Goal: Use online tool/utility: Utilize a website feature to perform a specific function

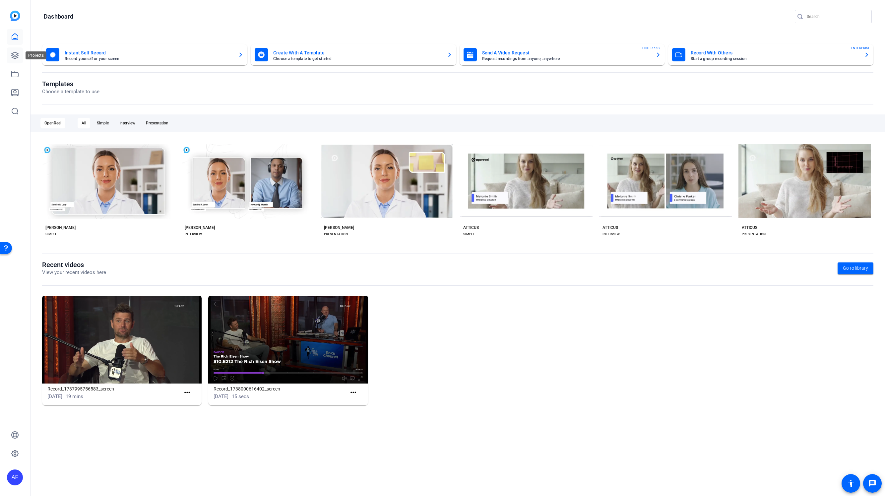
click at [15, 56] on icon at bounding box center [15, 55] width 8 height 8
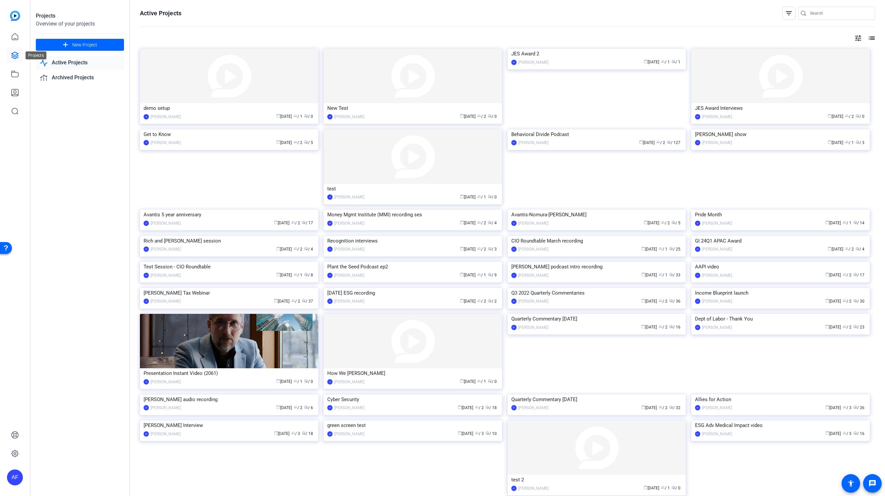
click at [11, 53] on link at bounding box center [15, 55] width 16 height 16
click at [548, 129] on img at bounding box center [597, 129] width 178 height 0
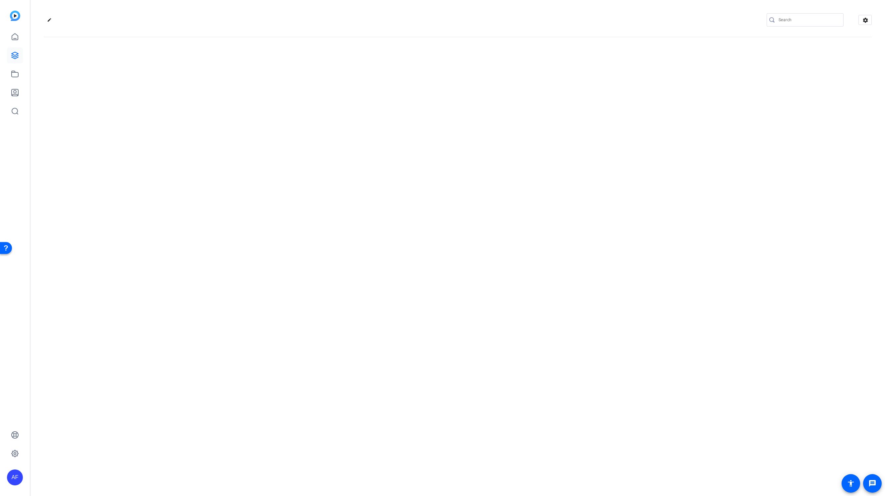
click at [548, 150] on div "edit settings" at bounding box center [458, 248] width 855 height 496
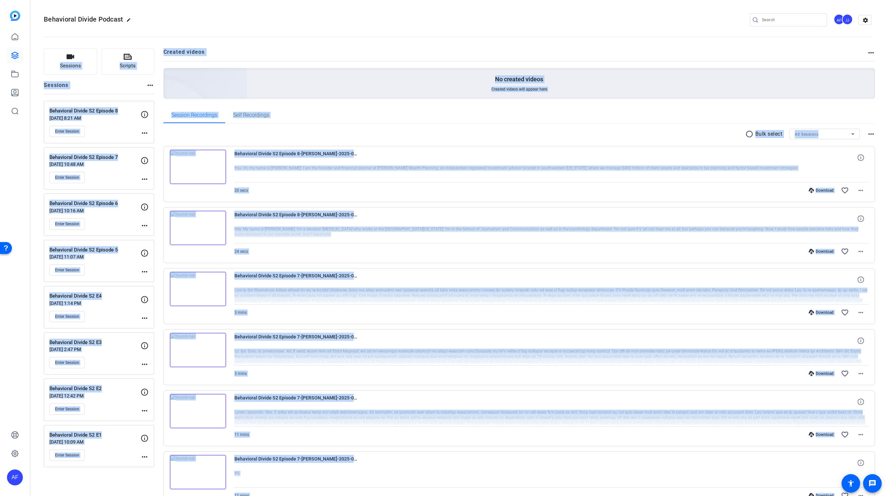
click at [492, 146] on div "radio_button_unchecked Bulk select All Sessions more_horiz Behavioral Divide S2…" at bounding box center [520, 446] width 712 height 635
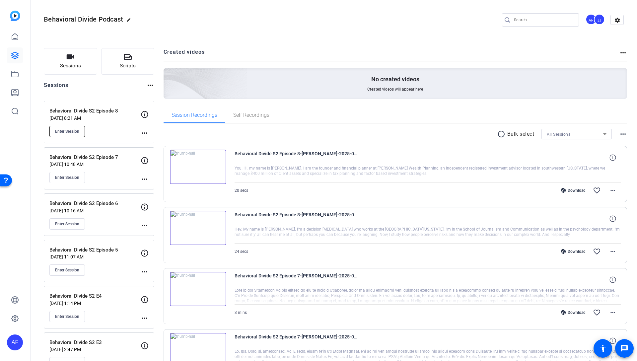
click at [71, 133] on span "Enter Session" at bounding box center [67, 131] width 24 height 5
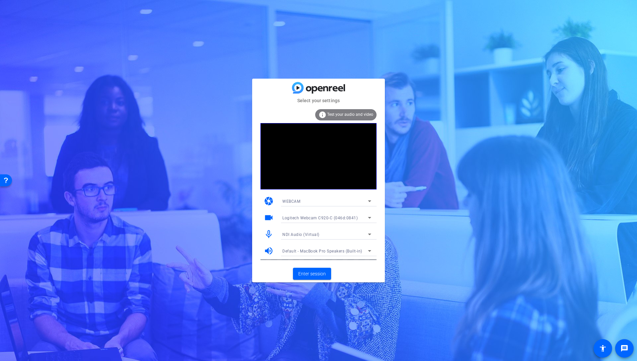
click at [324, 234] on div "NDI Audio (Virtual)" at bounding box center [325, 234] width 86 height 8
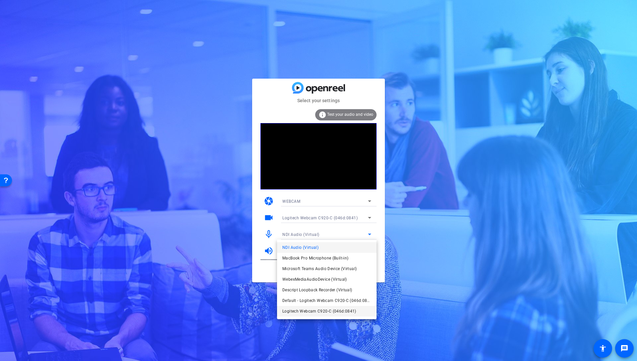
click at [15, 78] on span "Logitech Webcam C920-C (046d:0841)" at bounding box center [11, 74] width 7 height 7
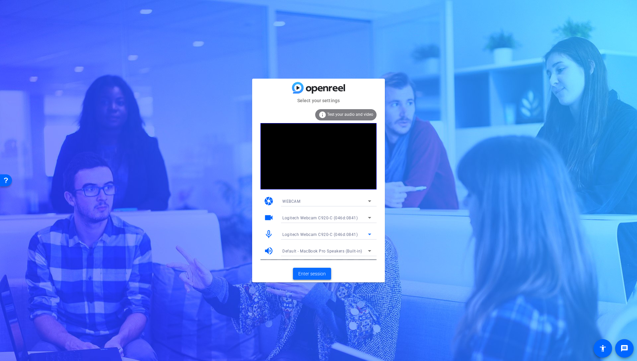
click at [314, 272] on span "Enter session" at bounding box center [312, 273] width 28 height 7
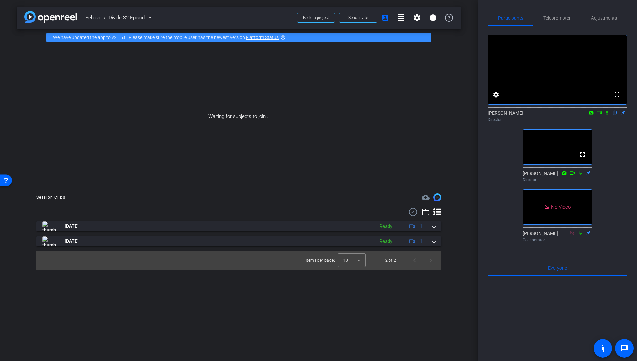
click at [571, 235] on icon at bounding box center [572, 233] width 5 height 5
click at [572, 235] on icon at bounding box center [572, 233] width 5 height 5
click at [607, 115] on icon at bounding box center [606, 112] width 5 height 5
click at [599, 115] on icon at bounding box center [598, 112] width 5 height 5
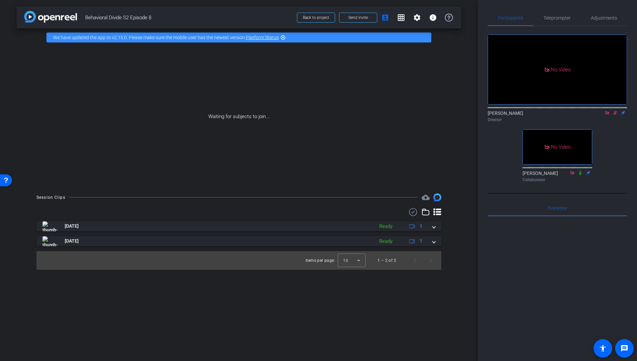
click at [612, 134] on div "No Video Anthony Frerking Director No Video Ky Miller Collaborator" at bounding box center [557, 105] width 139 height 159
click at [615, 115] on icon at bounding box center [615, 113] width 4 height 4
click at [604, 16] on span "Adjustments" at bounding box center [604, 18] width 26 height 5
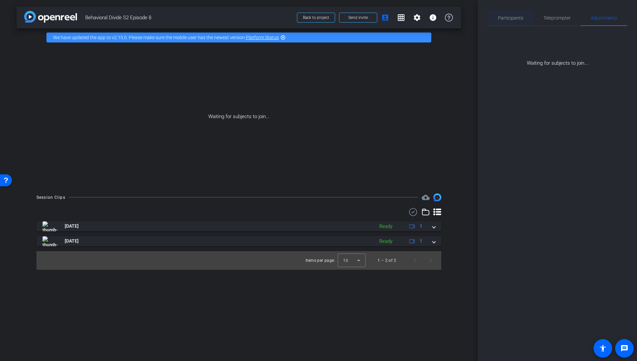
click at [520, 18] on span "Participants" at bounding box center [510, 18] width 25 height 5
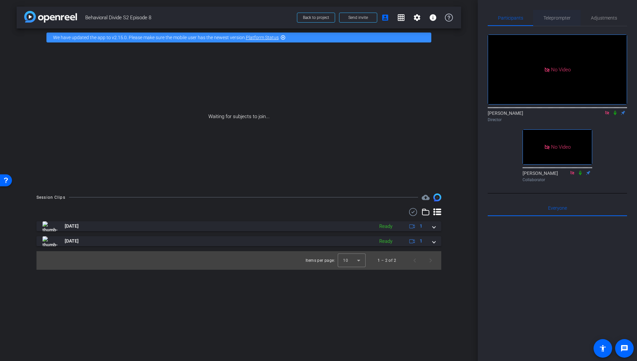
click at [558, 16] on span "Teleprompter" at bounding box center [556, 18] width 27 height 5
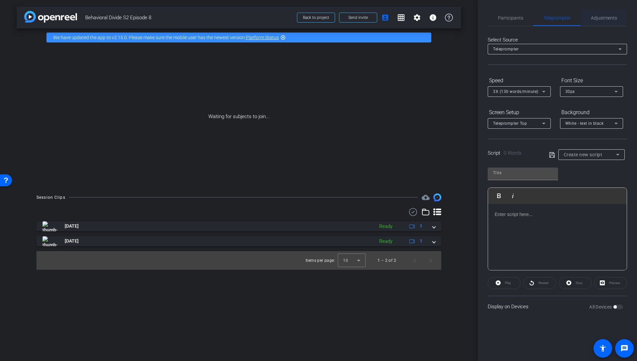
drag, startPoint x: 590, startPoint y: 17, endPoint x: 608, endPoint y: 19, distance: 18.1
click at [592, 17] on div "Adjustments" at bounding box center [604, 18] width 46 height 16
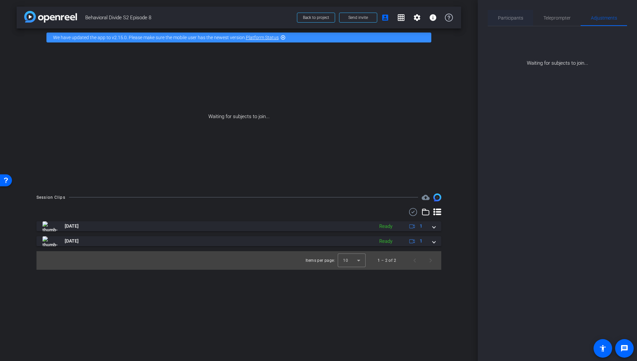
click at [514, 16] on span "Participants" at bounding box center [510, 18] width 25 height 5
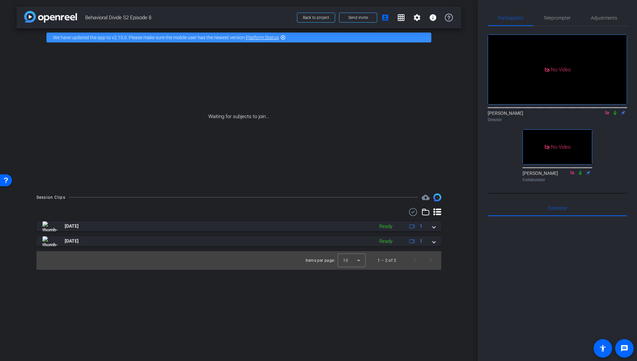
click at [619, 139] on div "No Video Anthony Frerking Director No Video Ky Miller Collaborator" at bounding box center [557, 105] width 139 height 159
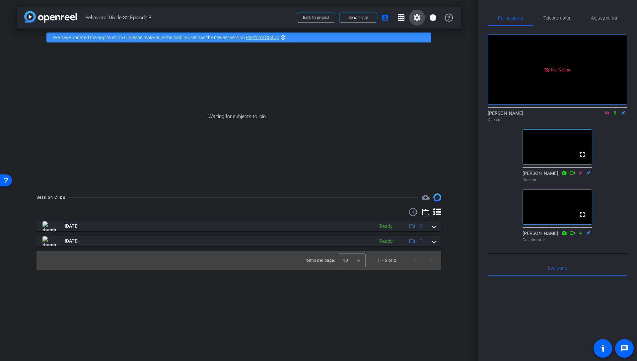
click at [421, 18] on mat-icon "settings" at bounding box center [417, 18] width 8 height 8
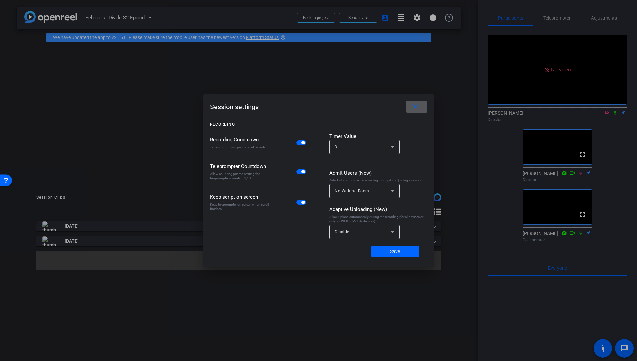
click at [417, 108] on mat-icon "close" at bounding box center [415, 107] width 8 height 8
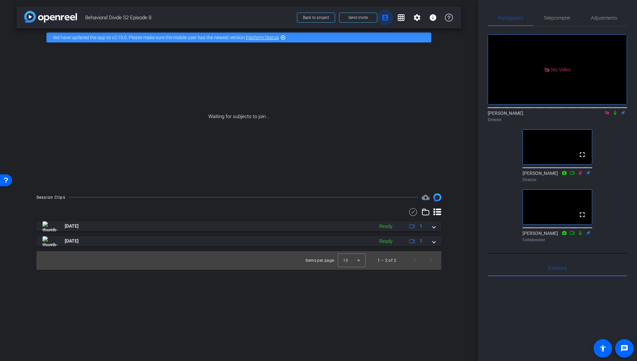
click at [384, 17] on mat-icon "account_box" at bounding box center [385, 18] width 8 height 8
click at [430, 18] on mat-icon "info" at bounding box center [433, 18] width 8 height 8
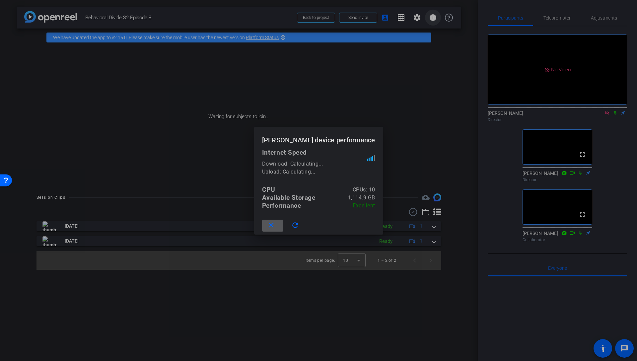
click at [430, 18] on div at bounding box center [318, 180] width 637 height 361
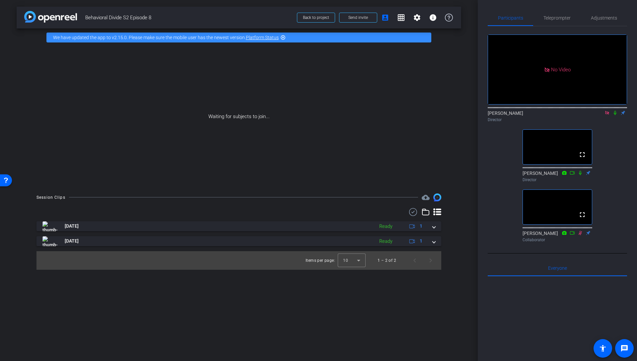
click at [615, 115] on icon at bounding box center [615, 113] width 3 height 4
click at [615, 115] on icon at bounding box center [615, 113] width 4 height 4
click at [402, 18] on mat-icon "grid_on" at bounding box center [401, 18] width 8 height 8
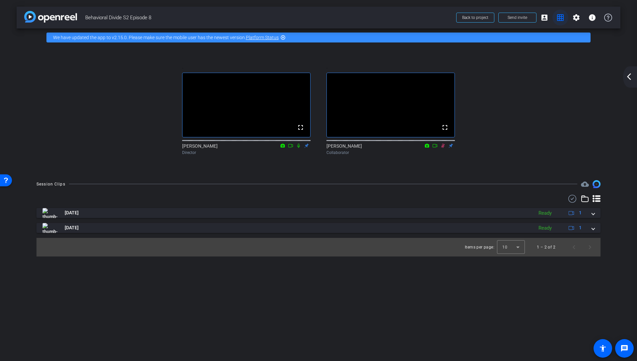
click at [559, 17] on mat-icon "grid_on" at bounding box center [560, 18] width 8 height 8
click at [545, 18] on mat-icon "account_box" at bounding box center [544, 18] width 8 height 8
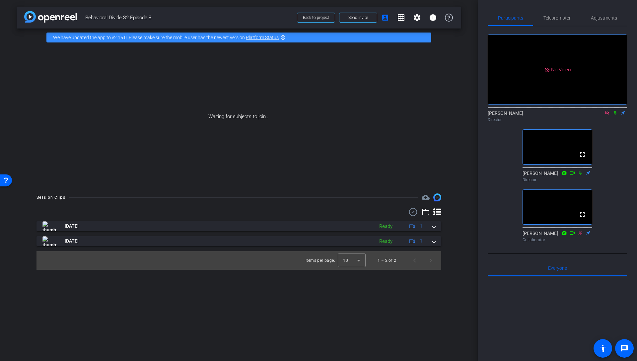
click at [580, 235] on icon at bounding box center [580, 233] width 5 height 5
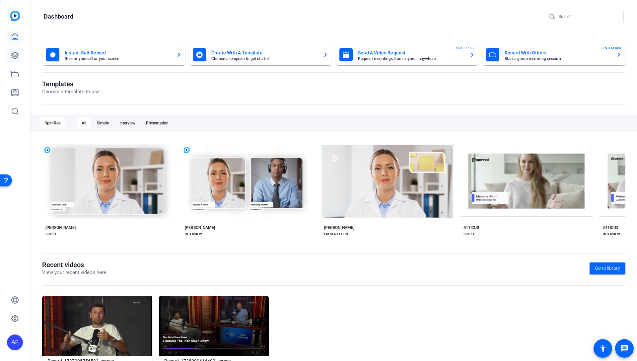
click at [21, 56] on link at bounding box center [15, 55] width 16 height 16
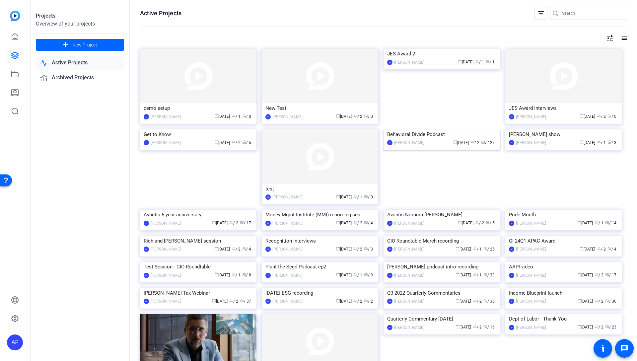
click at [421, 129] on img at bounding box center [441, 129] width 116 height 0
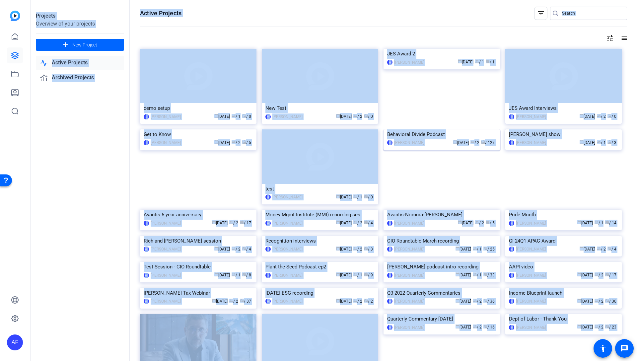
click at [421, 158] on div "Projects Overview of your projects add New Project Active Projects Archived Pro…" at bounding box center [334, 180] width 606 height 361
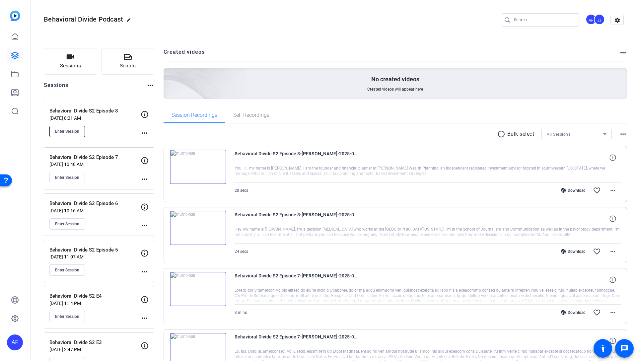
click at [71, 131] on span "Enter Session" at bounding box center [67, 131] width 24 height 5
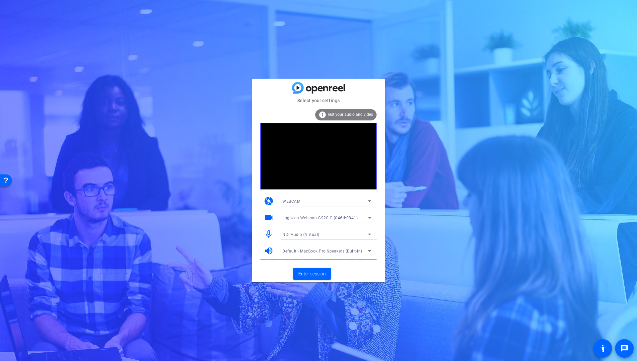
click at [327, 233] on div "NDI Audio (Virtual)" at bounding box center [325, 234] width 86 height 8
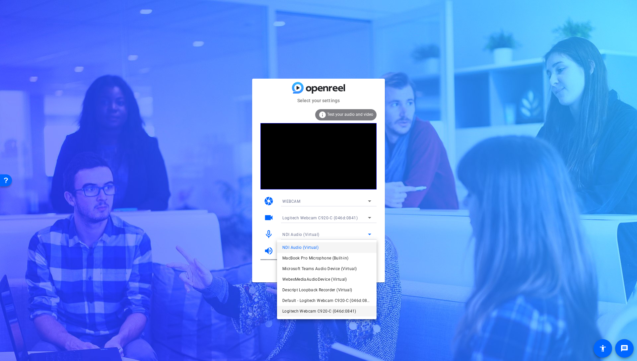
click at [15, 78] on span "Logitech Webcam C920-C (046d:0841)" at bounding box center [11, 74] width 7 height 7
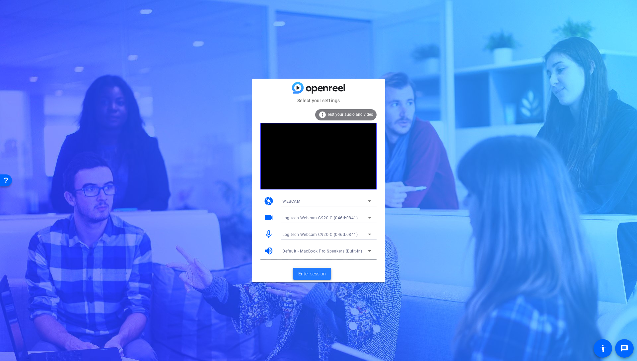
click at [306, 274] on span "Enter session" at bounding box center [312, 273] width 28 height 7
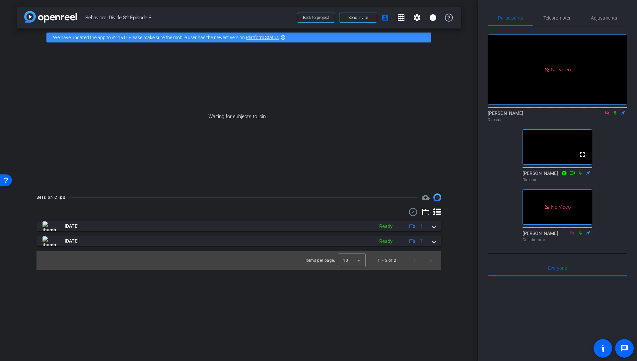
click at [606, 115] on icon at bounding box center [606, 112] width 5 height 5
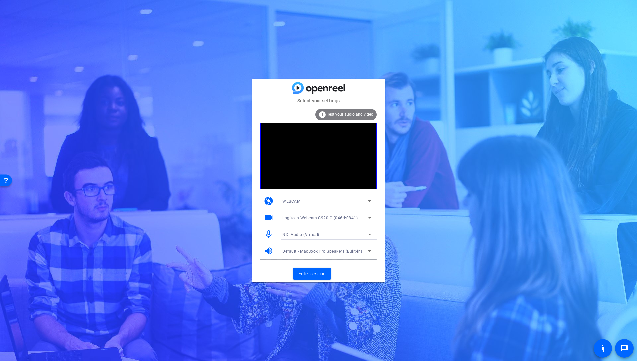
click at [341, 230] on div "NDI Audio (Virtual)" at bounding box center [325, 234] width 86 height 8
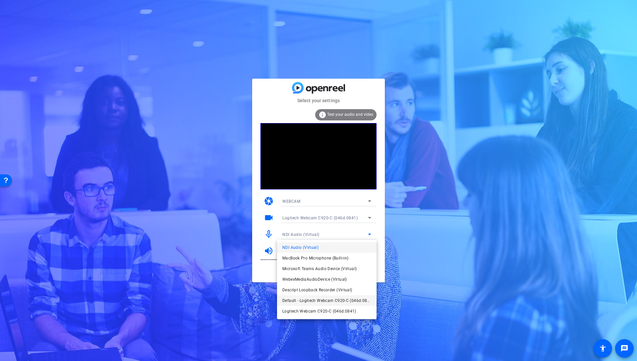
click at [0, 0] on span "Default - Logitech Webcam C920-C (046d:0841)" at bounding box center [0, 0] width 0 height 0
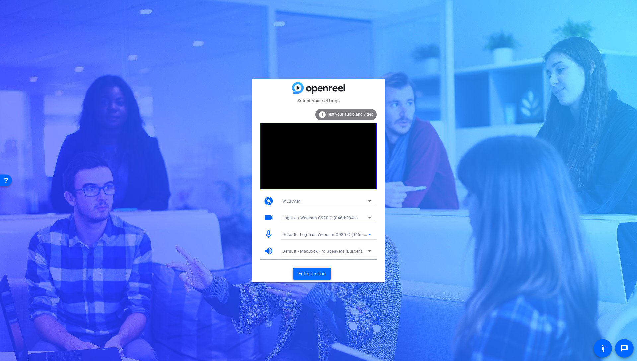
click at [306, 273] on span "Enter session" at bounding box center [312, 273] width 28 height 7
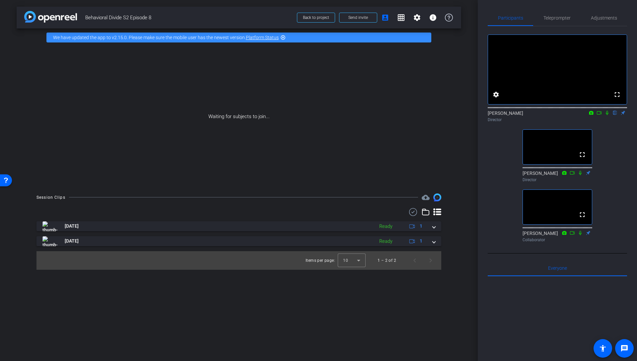
click at [522, 324] on div at bounding box center [557, 358] width 139 height 164
click at [553, 270] on span "Everyone 0" at bounding box center [557, 268] width 19 height 5
click at [607, 125] on div "Anthony Frerking flip Director" at bounding box center [557, 114] width 139 height 20
click at [384, 17] on mat-icon "account_box" at bounding box center [385, 18] width 8 height 8
click at [416, 18] on mat-icon "settings" at bounding box center [417, 18] width 8 height 8
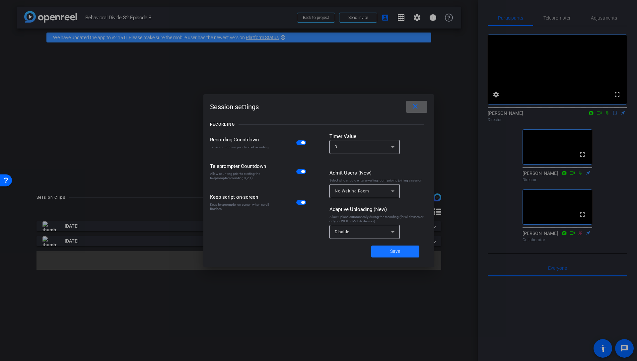
click at [392, 255] on span at bounding box center [395, 251] width 48 height 16
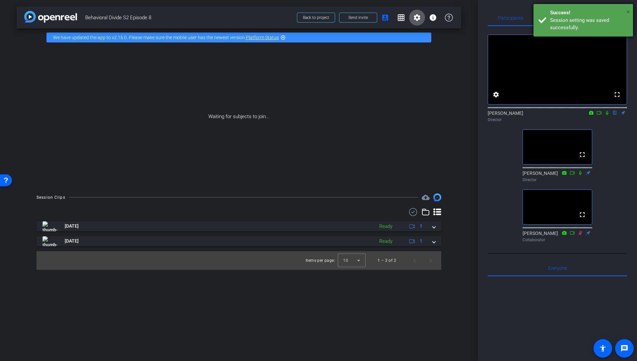
click at [629, 12] on span "×" at bounding box center [628, 12] width 4 height 8
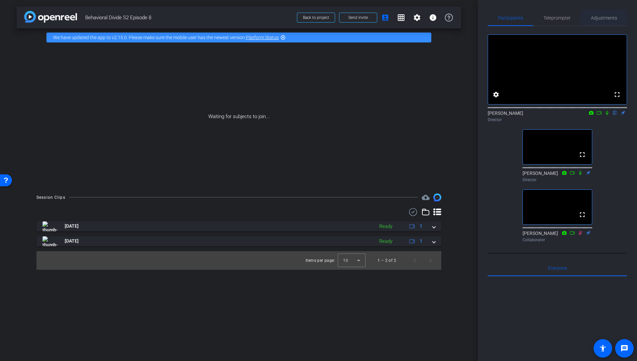
click at [601, 19] on span "Adjustments" at bounding box center [604, 18] width 26 height 5
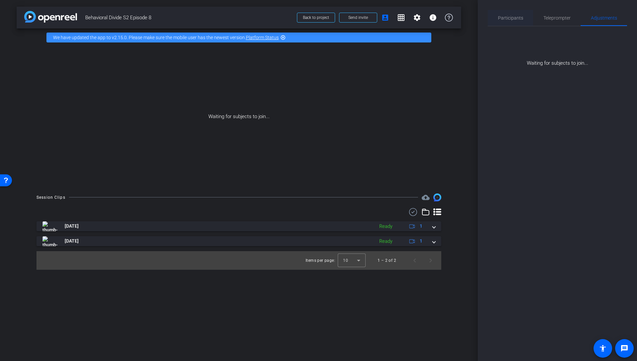
click at [515, 18] on span "Participants" at bounding box center [510, 18] width 25 height 5
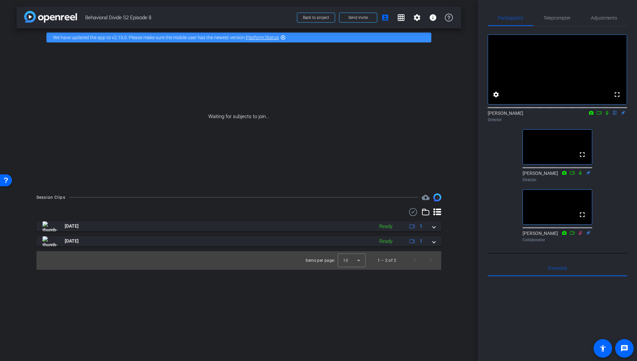
click at [615, 115] on mat-icon "flip" at bounding box center [615, 112] width 8 height 6
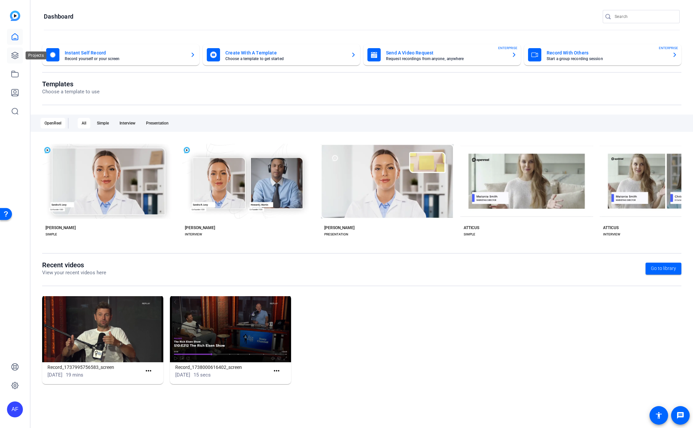
click at [13, 56] on icon at bounding box center [15, 55] width 8 height 8
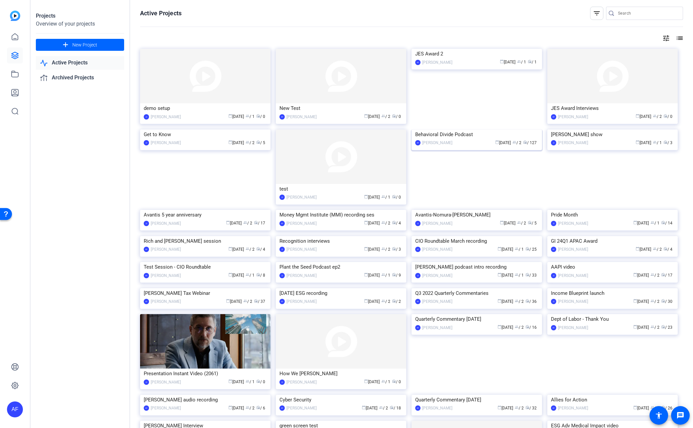
click at [457, 129] on img at bounding box center [476, 129] width 130 height 0
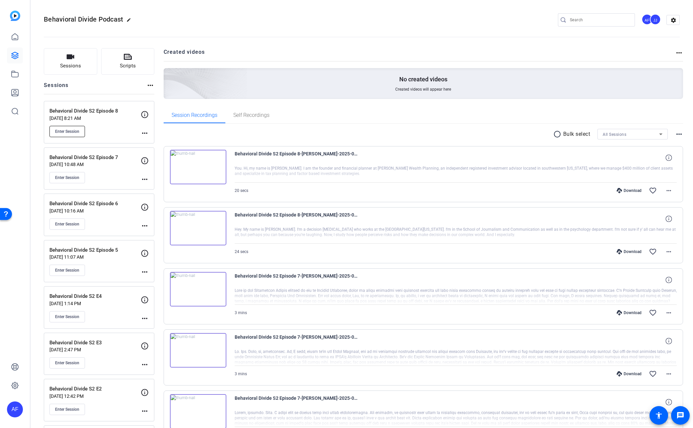
click at [69, 134] on button "Enter Session" at bounding box center [66, 131] width 35 height 11
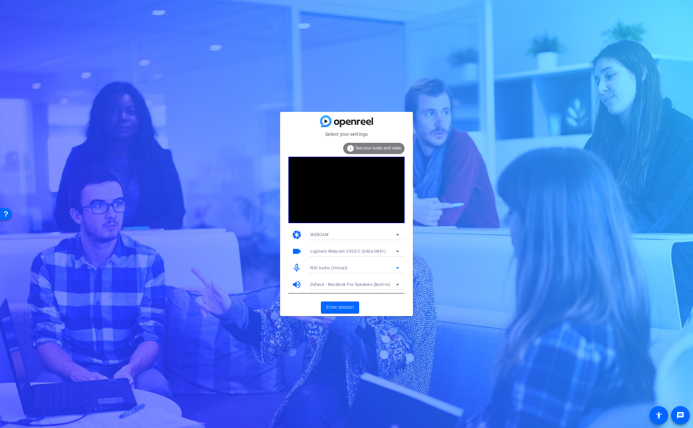
click at [359, 265] on div "NDI Audio (Virtual)" at bounding box center [353, 267] width 86 height 8
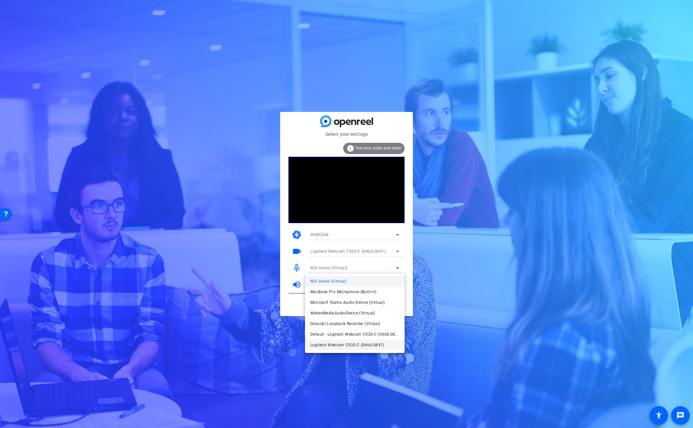
click at [344, 346] on span "Logitech Webcam C920-C (046d:0841)" at bounding box center [347, 345] width 74 height 8
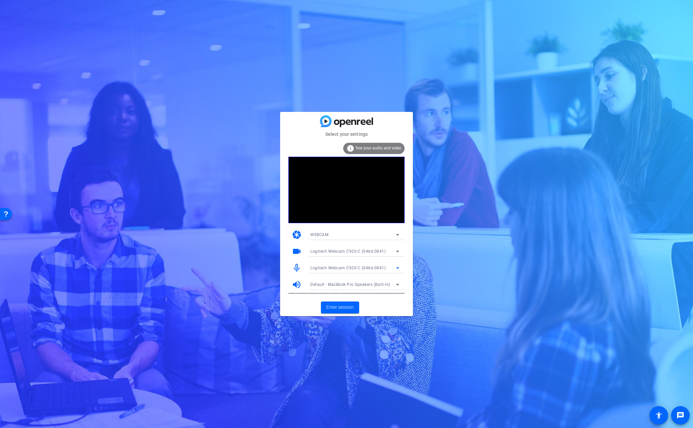
click at [375, 146] on div "info Test your audio and video" at bounding box center [373, 148] width 61 height 11
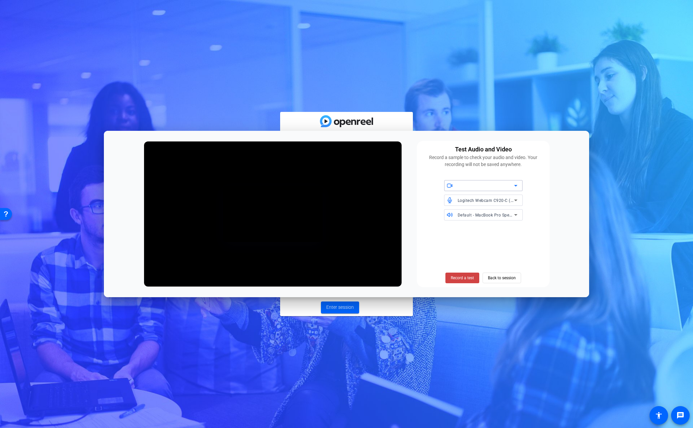
click at [0, 0] on span "Logitech Webcam C920-C (046d:0841)" at bounding box center [0, 0] width 0 height 0
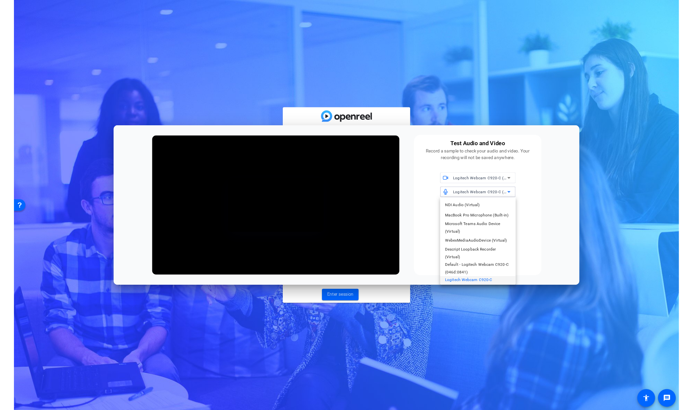
scroll to position [7, 0]
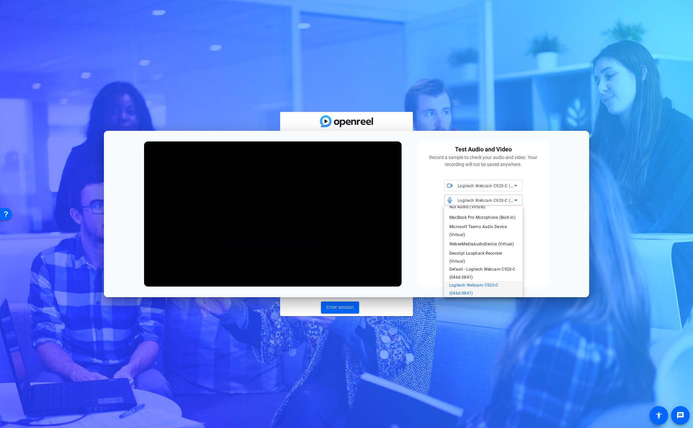
click at [0, 0] on div at bounding box center [0, 0] width 0 height 0
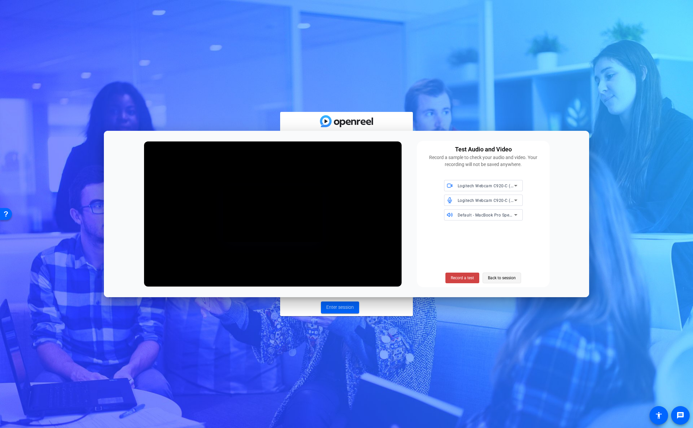
click at [508, 278] on span "Back to session" at bounding box center [502, 277] width 28 height 13
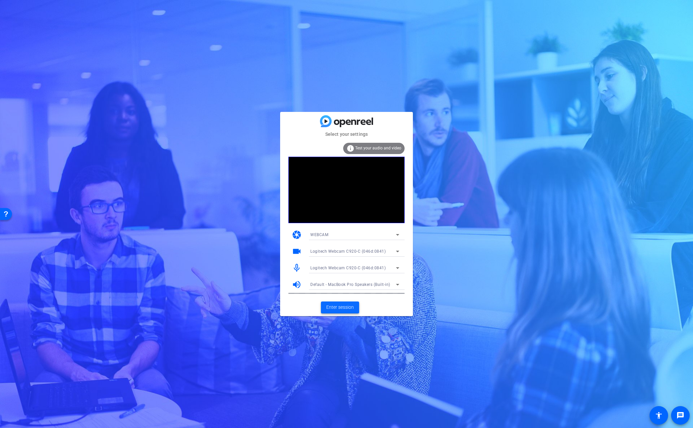
click at [342, 310] on span "Enter session" at bounding box center [340, 307] width 28 height 7
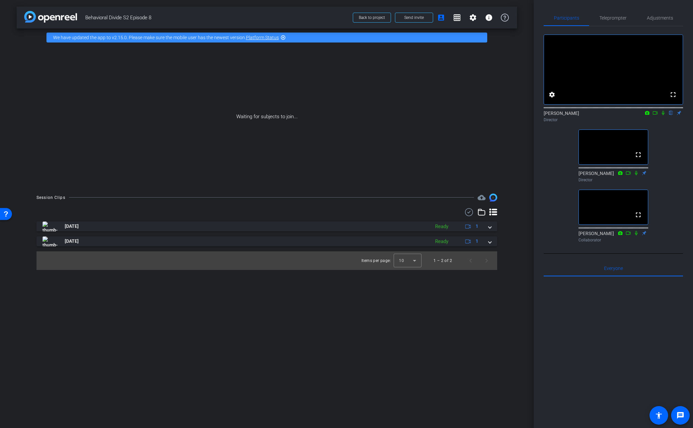
click at [661, 115] on icon at bounding box center [662, 112] width 5 height 5
click at [31, 17] on img at bounding box center [50, 17] width 53 height 12
click at [188, 117] on div "Waiting for subjects to join..." at bounding box center [267, 116] width 500 height 140
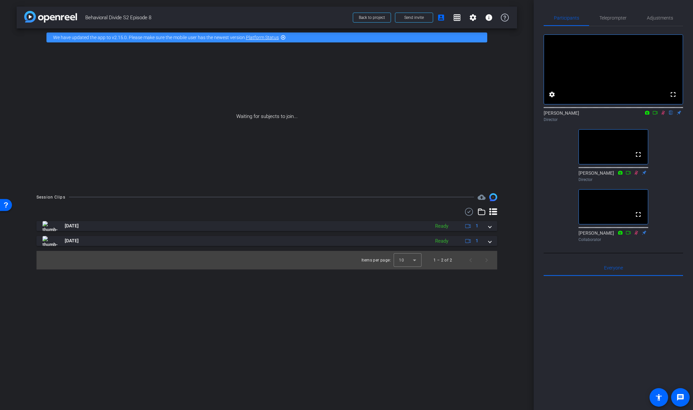
drag, startPoint x: 657, startPoint y: 119, endPoint x: 662, endPoint y: 124, distance: 7.3
click at [657, 116] on mat-icon at bounding box center [655, 113] width 8 height 6
click at [663, 115] on icon at bounding box center [662, 112] width 5 height 5
click at [662, 115] on icon at bounding box center [663, 113] width 4 height 4
click at [464, 120] on div "Waiting for subjects to join..." at bounding box center [267, 116] width 500 height 140
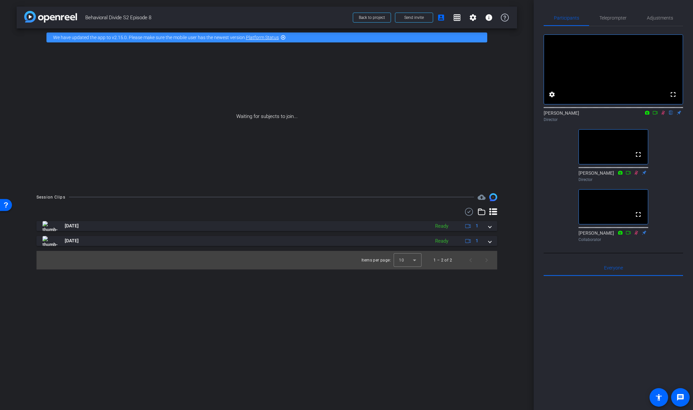
click at [660, 115] on icon at bounding box center [662, 112] width 5 height 5
